Goal: Find specific page/section: Find specific page/section

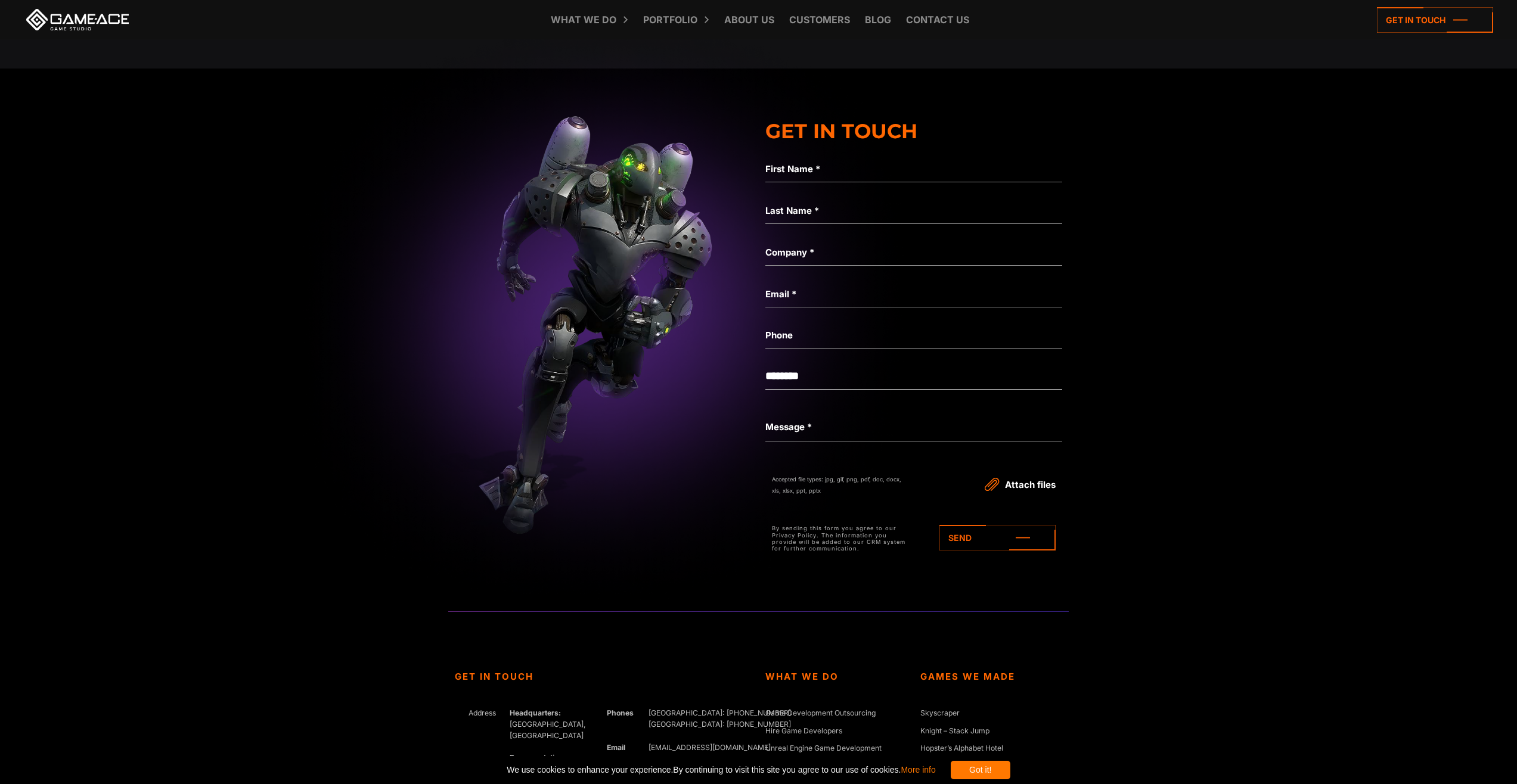
scroll to position [5123, 0]
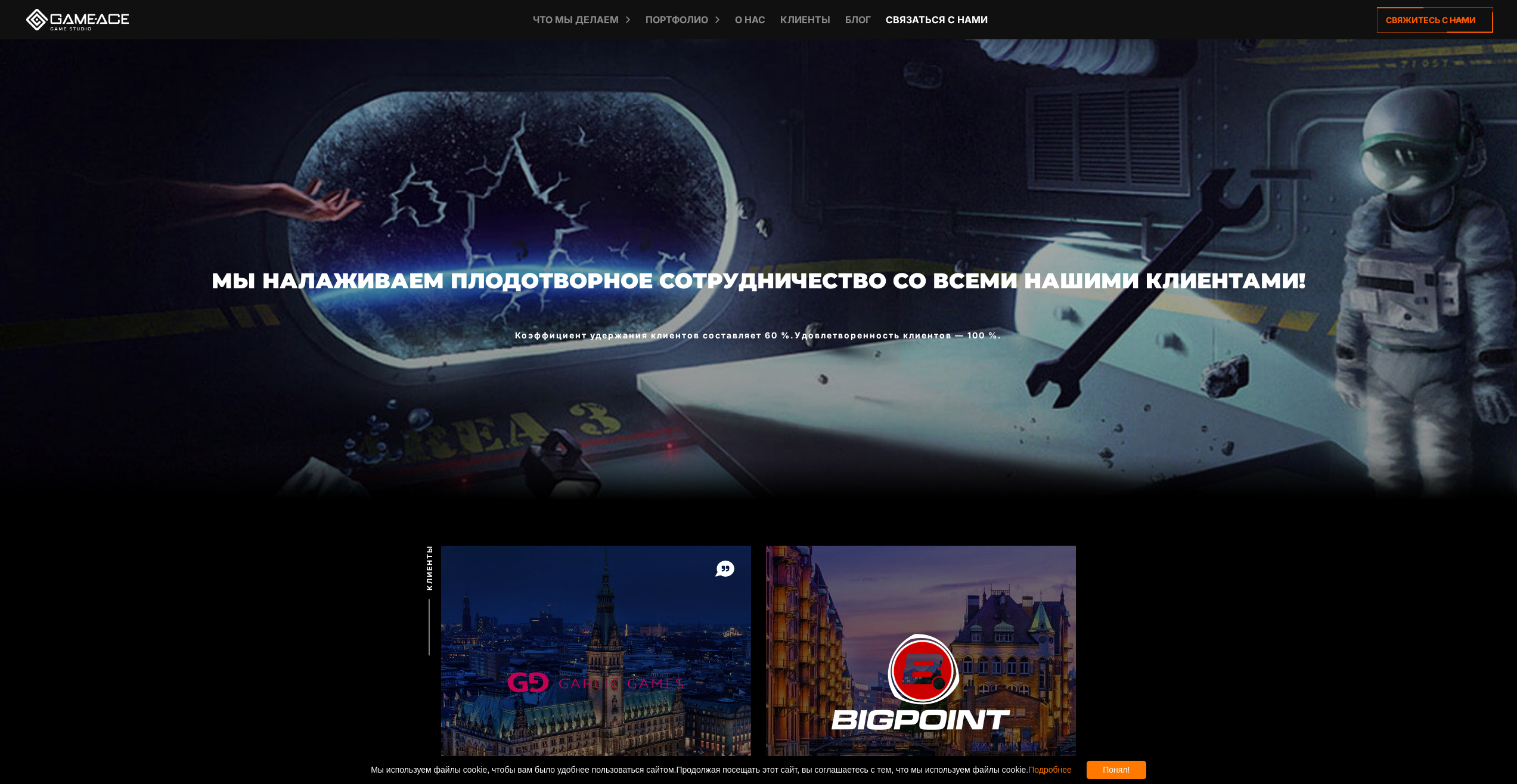
scroll to position [60, 0]
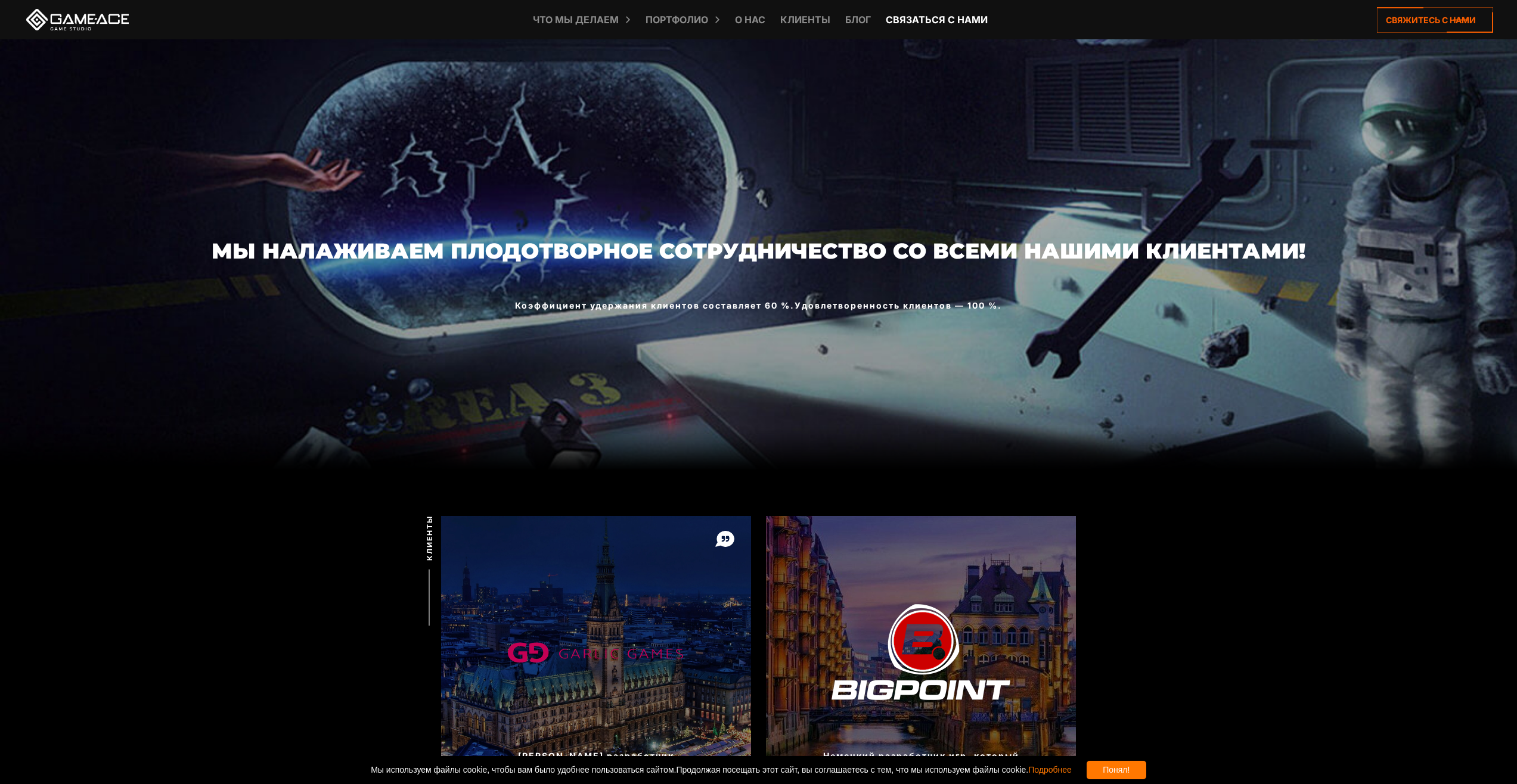
click at [915, 14] on ya-tr-span "Связаться с нами" at bounding box center [936, 20] width 102 height 12
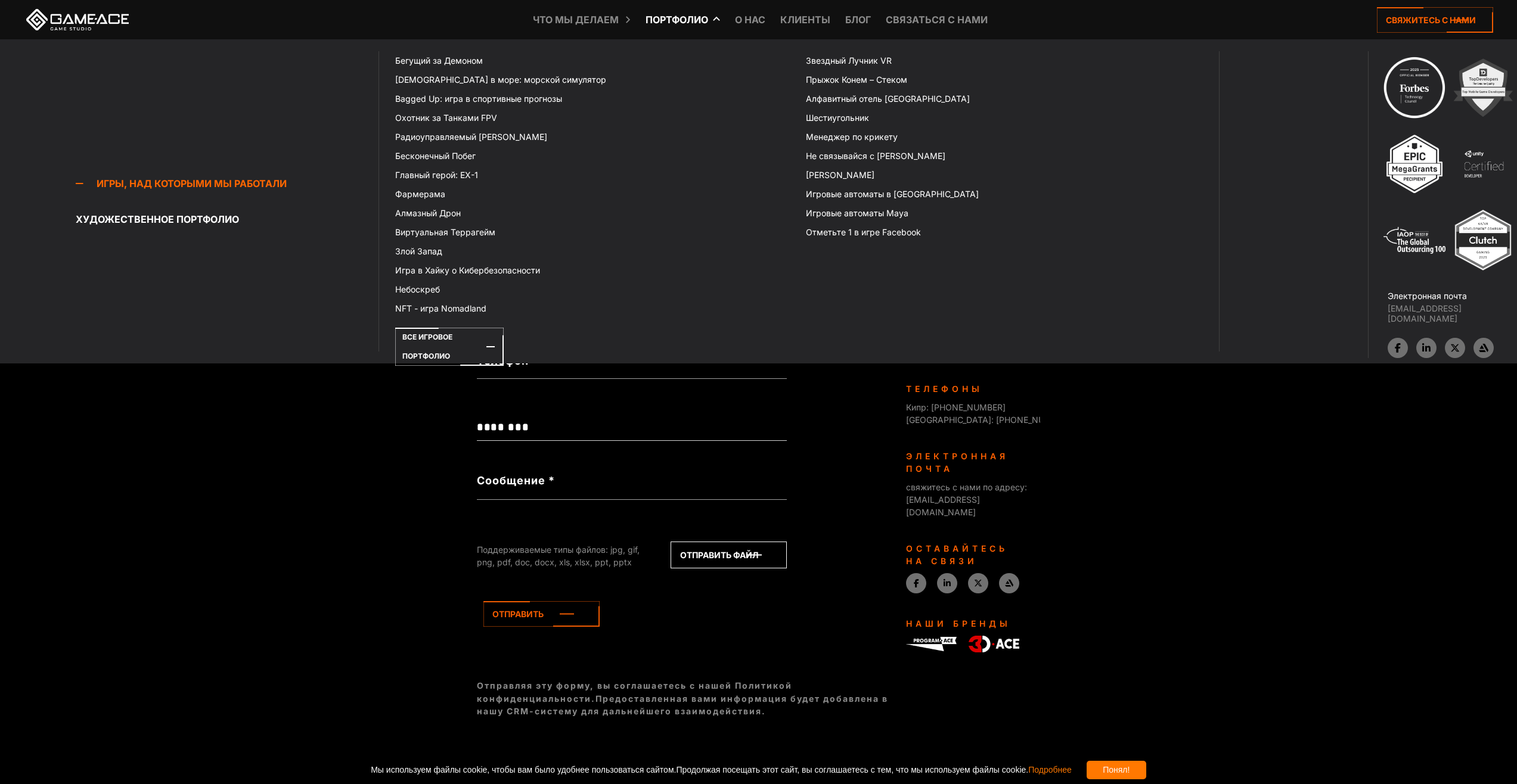
scroll to position [230, 0]
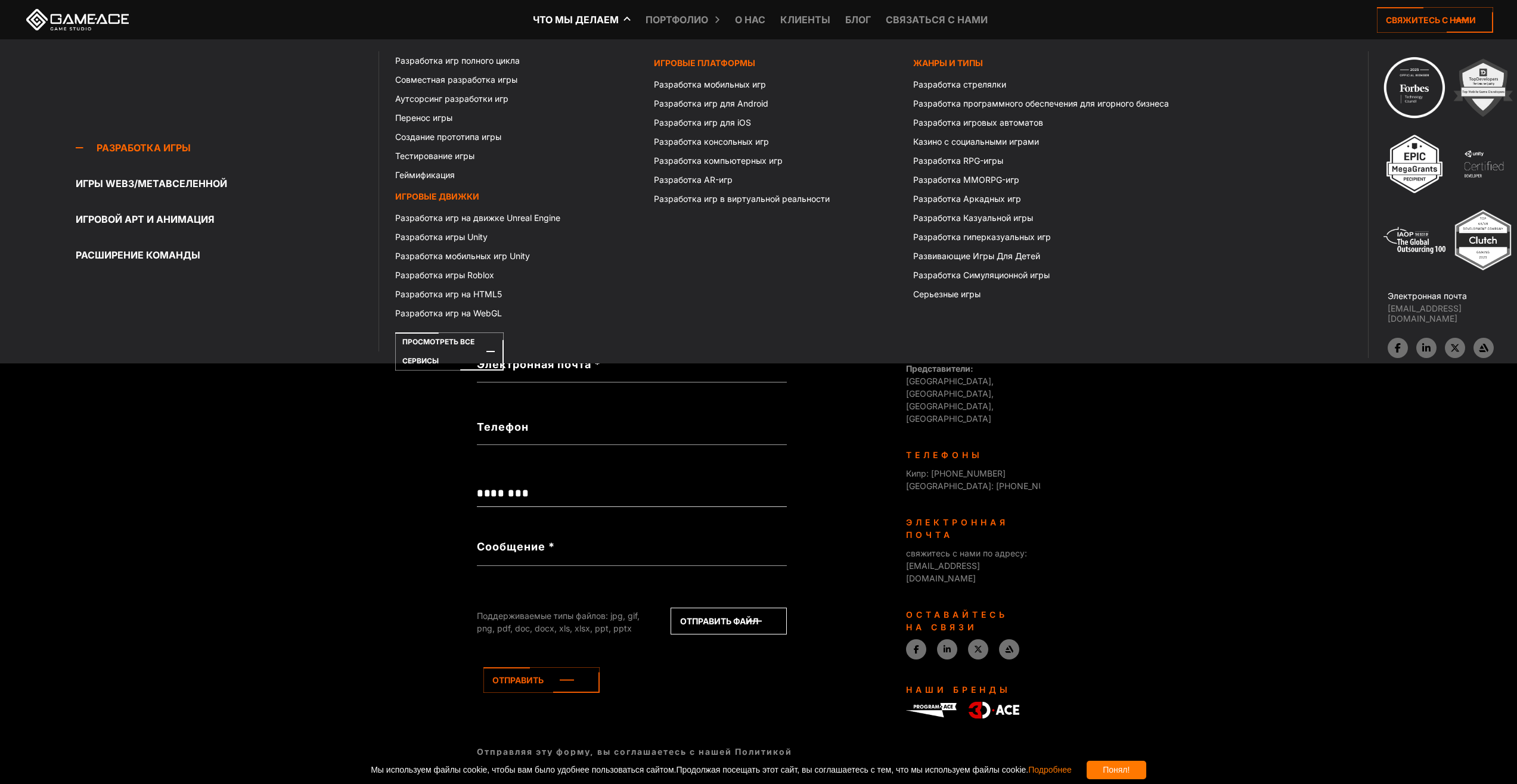
click at [583, 20] on ya-tr-span "Что мы делаем" at bounding box center [575, 20] width 86 height 12
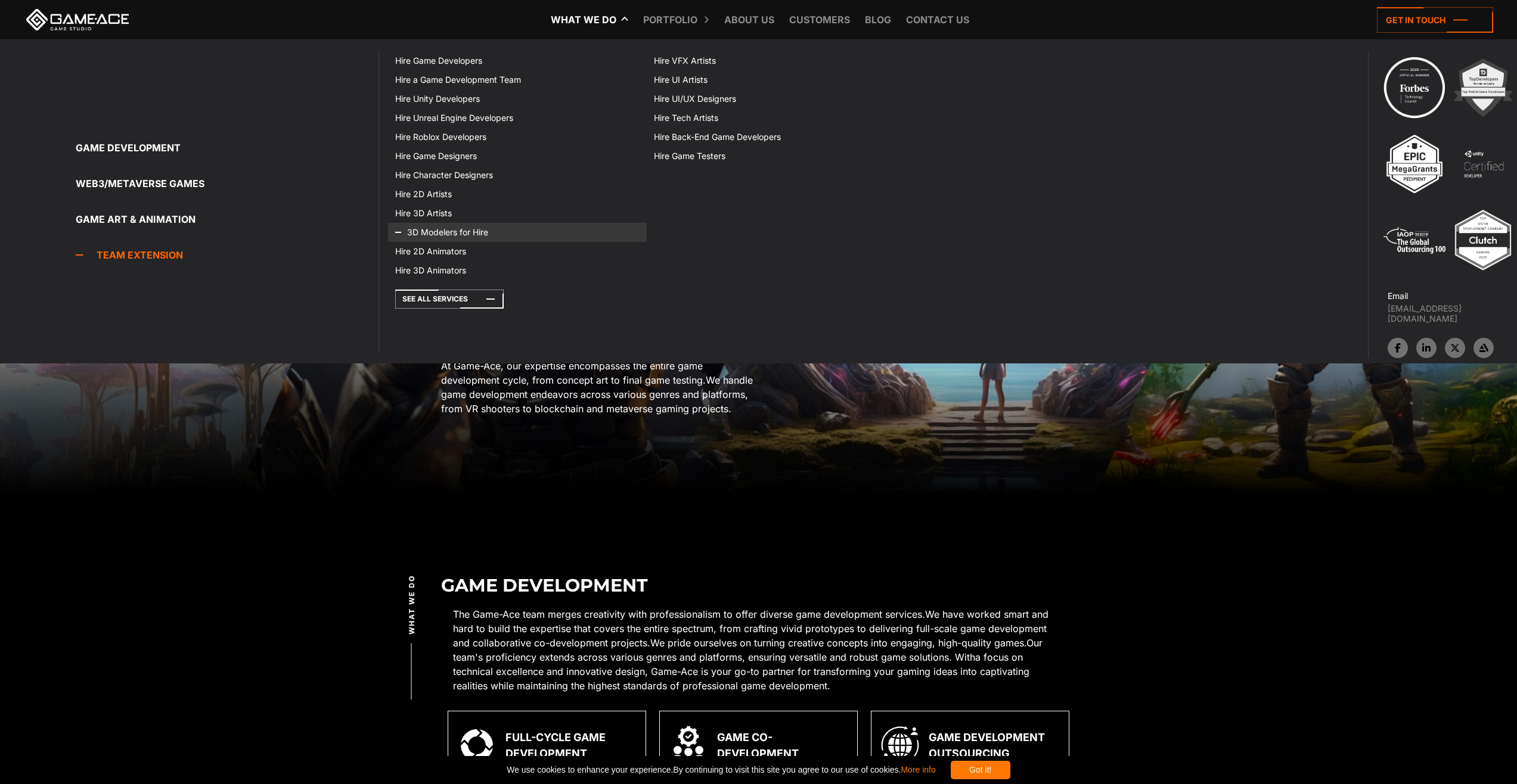
click at [470, 232] on link "3D Modelers for Hire" at bounding box center [517, 233] width 258 height 19
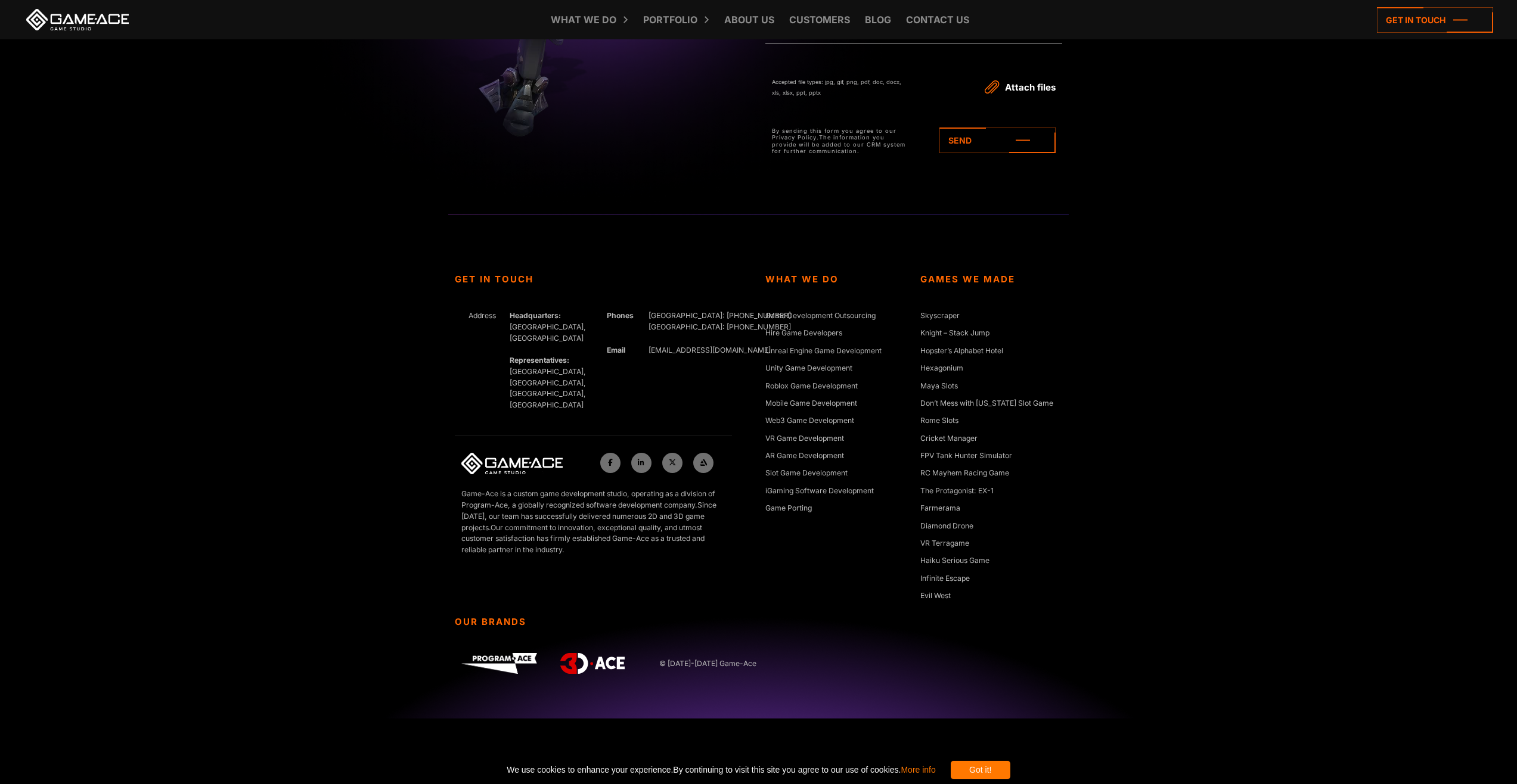
scroll to position [4313, 0]
